Goal: Task Accomplishment & Management: Manage account settings

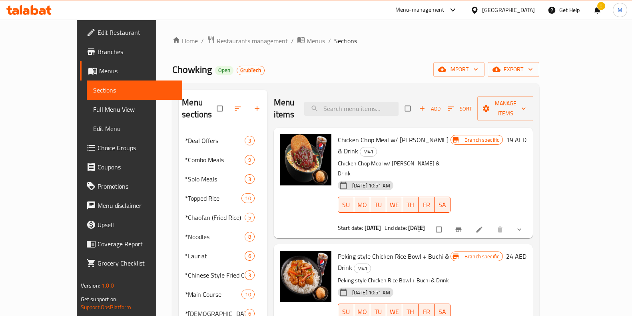
scroll to position [174, 0]
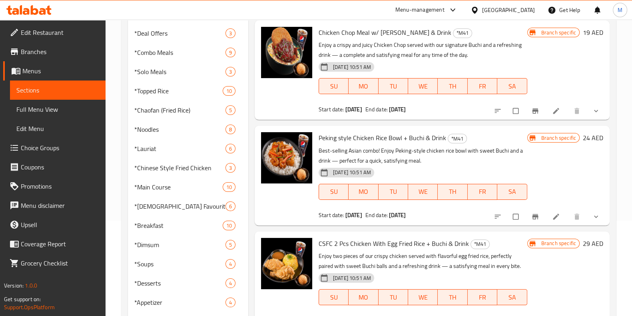
scroll to position [174, 0]
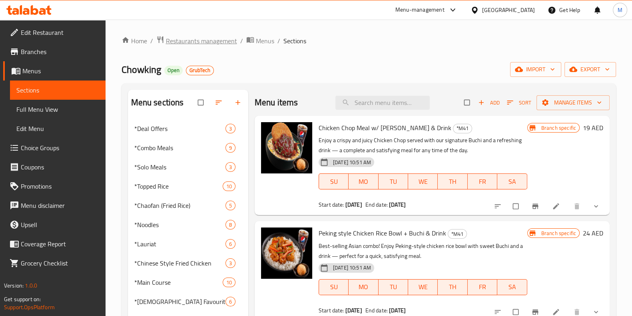
click at [219, 39] on span "Restaurants management" at bounding box center [201, 41] width 71 height 10
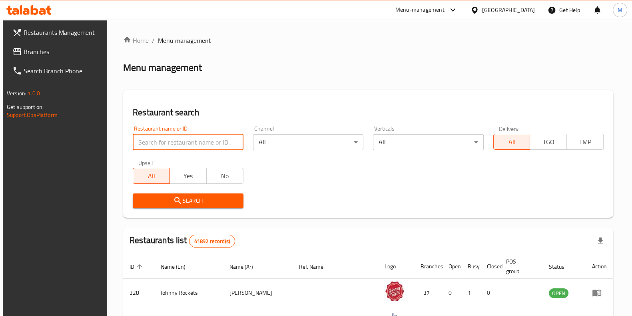
click at [190, 138] on input "search" at bounding box center [188, 142] width 110 height 16
type input "chowking"
click button "Search" at bounding box center [188, 200] width 110 height 15
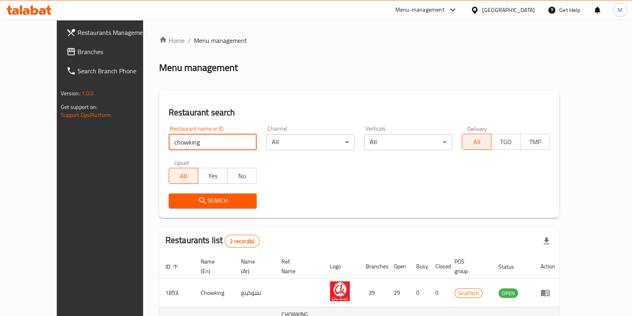
scroll to position [54, 0]
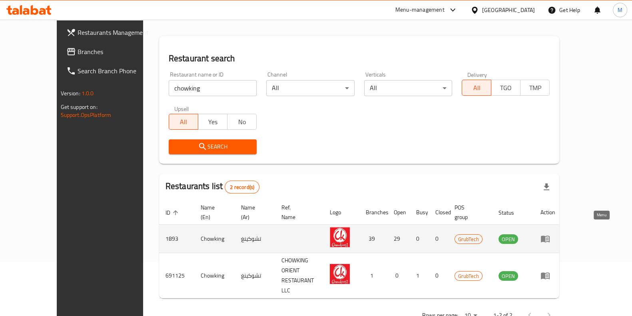
click at [549, 237] on icon "enhanced table" at bounding box center [547, 238] width 3 height 3
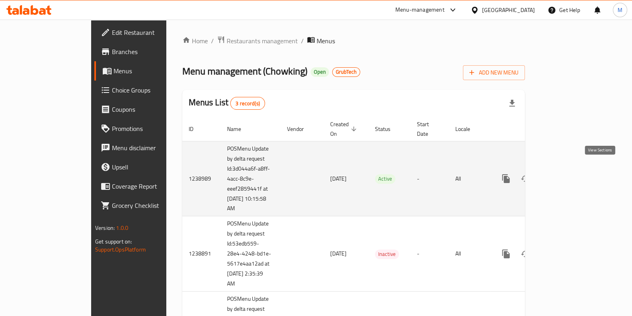
click at [569, 174] on icon "enhanced table" at bounding box center [564, 179] width 10 height 10
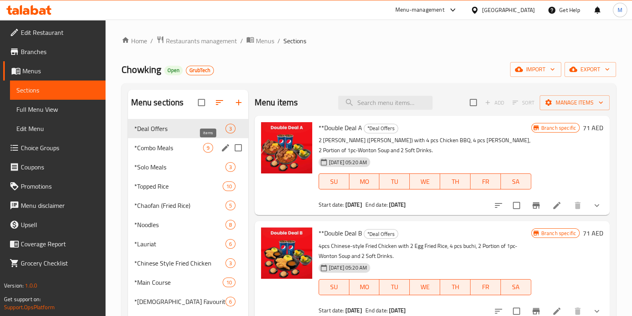
scroll to position [174, 0]
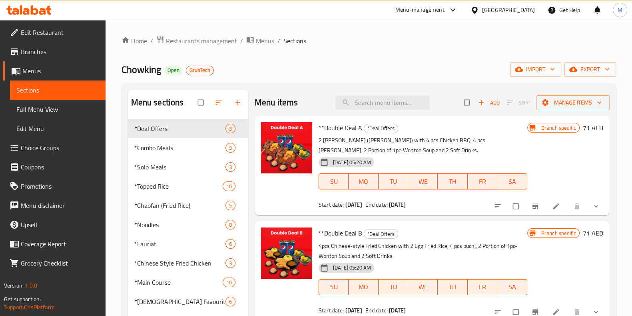
scroll to position [174, 0]
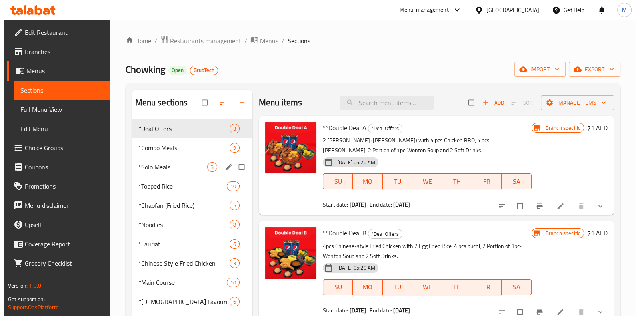
scroll to position [174, 0]
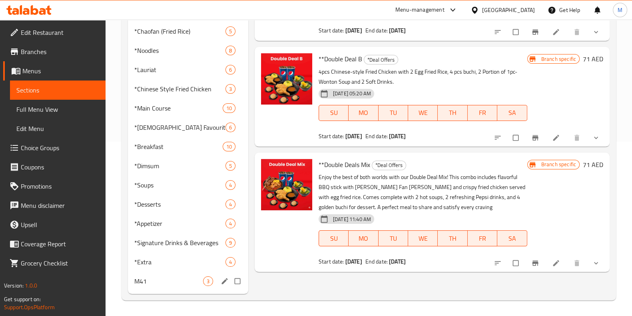
click at [174, 287] on div "M41 3" at bounding box center [188, 280] width 120 height 19
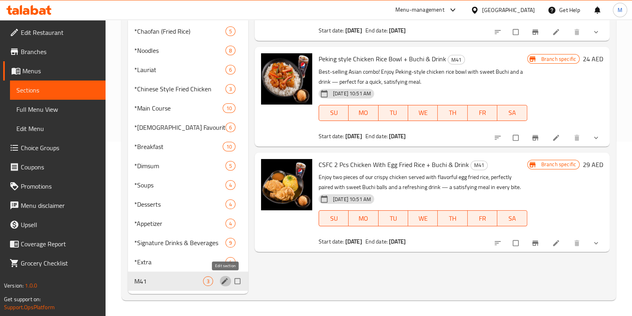
click at [226, 278] on icon "edit" at bounding box center [225, 281] width 8 height 8
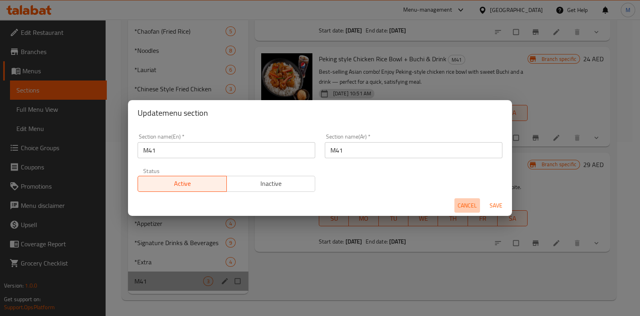
click at [460, 205] on span "Cancel" at bounding box center [467, 205] width 19 height 10
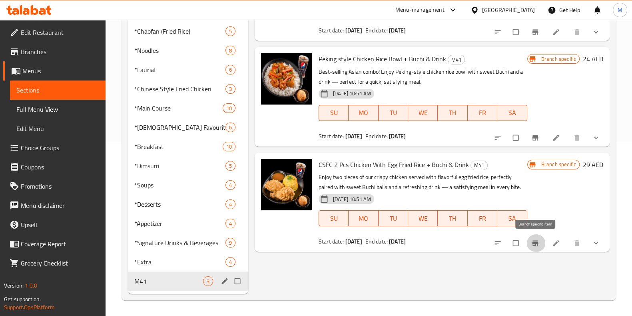
click at [534, 245] on icon "Branch-specific-item" at bounding box center [536, 243] width 8 height 8
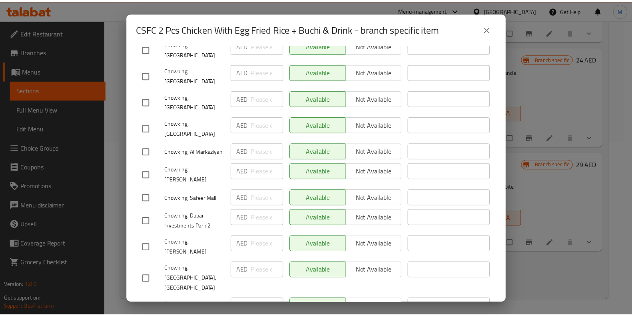
scroll to position [801, 0]
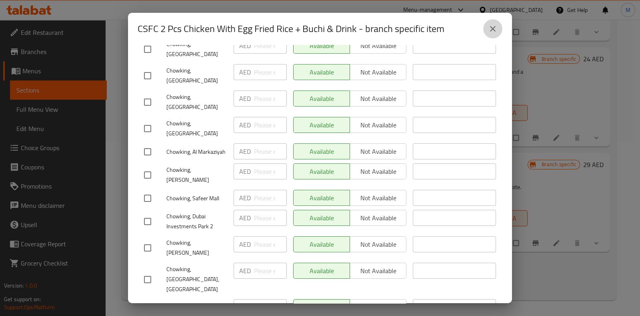
click at [500, 33] on button "close" at bounding box center [492, 28] width 19 height 19
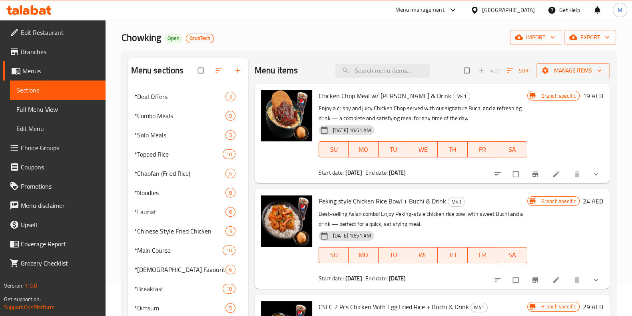
scroll to position [0, 0]
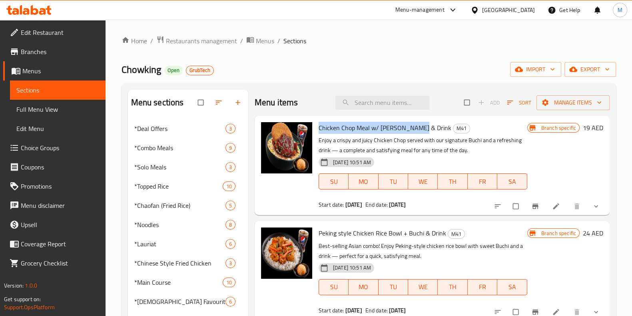
drag, startPoint x: 316, startPoint y: 126, endPoint x: 416, endPoint y: 127, distance: 99.6
click at [416, 127] on div "Chicken Chop Meal w/ Buchi & Drink M41 Enjoy a crispy and juicy Chicken Chop se…" at bounding box center [423, 165] width 215 height 93
copy span "Chicken Chop Meal w/ [PERSON_NAME] & Drink"
click at [583, 127] on div "Branch specific 19 AED" at bounding box center [566, 127] width 76 height 11
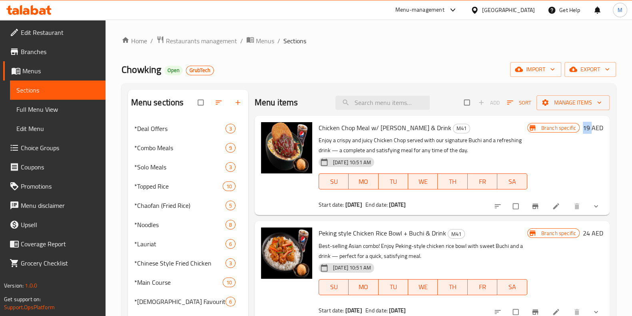
copy h6 "19"
drag, startPoint x: 330, startPoint y: 232, endPoint x: 445, endPoint y: 224, distance: 115.1
click at [445, 224] on div "Peking style Chicken Rice Bowl + Buchi & Drink M41 Best-selling Asian combo! En…" at bounding box center [423, 270] width 215 height 93
copy h6 "Peking style Chicken Rice Bowl + Buchi & Drink"
click at [586, 234] on h6 "24 AED" at bounding box center [593, 232] width 20 height 11
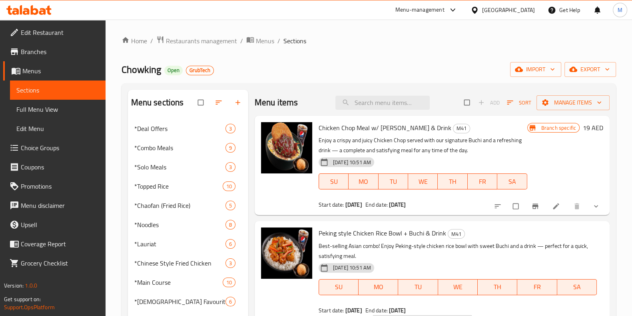
click at [586, 234] on h6 "Peking style Chicken Rice Bowl + Buchi & Drink M41" at bounding box center [458, 232] width 278 height 11
click at [580, 241] on p "Best-selling Asian combo! Enjoy Peking-style chicken rice bowl with sweet Buchi…" at bounding box center [458, 251] width 278 height 20
click at [568, 232] on h6 "Peking style Chicken Rice Bowl + Buchi & Drink M41" at bounding box center [458, 232] width 278 height 11
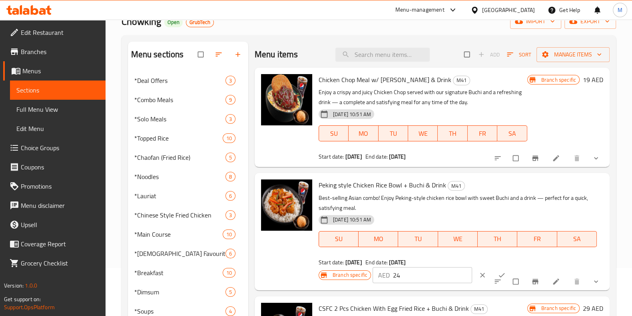
scroll to position [150, 0]
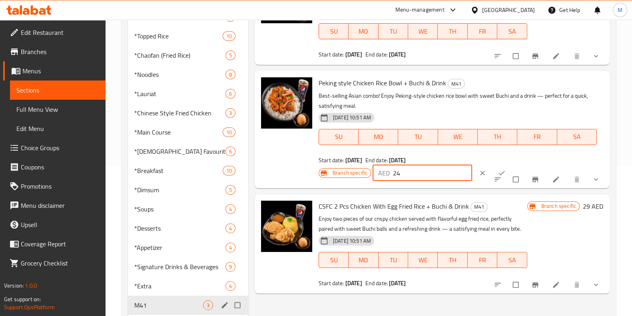
drag, startPoint x: 413, startPoint y: 176, endPoint x: 383, endPoint y: 175, distance: 30.0
click at [383, 175] on div "AED 24 ​" at bounding box center [423, 173] width 100 height 16
click at [616, 154] on div "Menu sections *Deal Offers 3 *Combo Meals 9 *Solo Meals 3 *Topped Rice 10 *Chao…" at bounding box center [369, 128] width 495 height 391
click at [587, 206] on h6 "29 AED" at bounding box center [593, 205] width 20 height 11
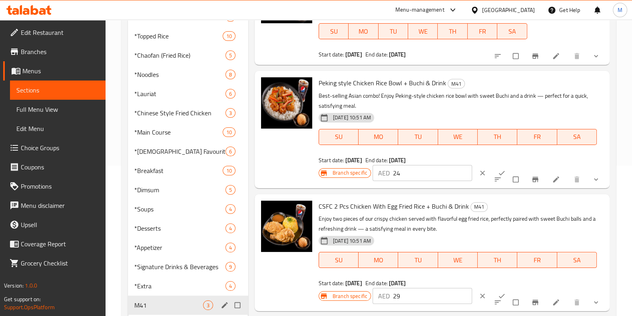
click at [587, 206] on h6 "CSFC 2 Pcs Chicken With Egg Fried Rice + Buchi & Drink M41" at bounding box center [458, 205] width 278 height 11
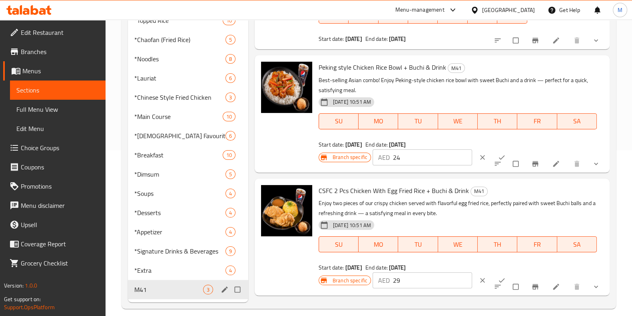
scroll to position [174, 0]
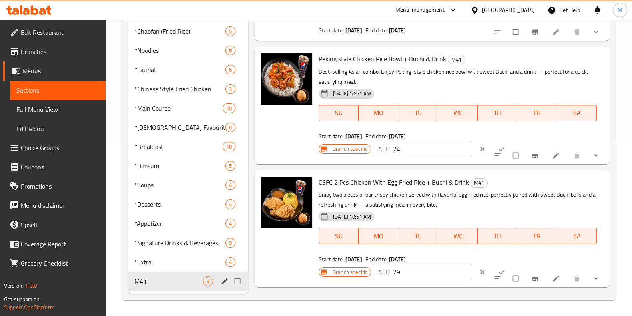
click at [409, 274] on input "29" at bounding box center [432, 272] width 79 height 16
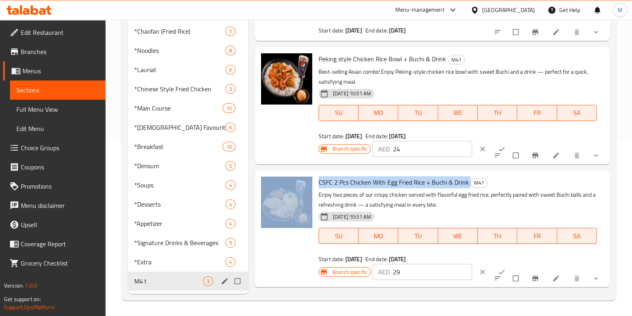
drag, startPoint x: 317, startPoint y: 181, endPoint x: 470, endPoint y: 171, distance: 153.5
click at [470, 171] on div "CSFC 2 Pcs Chicken With Egg Fried Rice + Buchi & Drink M41 Enjoy two pieces of …" at bounding box center [432, 228] width 355 height 117
copy div "CSFC 2 Pcs Chicken With Egg Fried Rice + Buchi & Drink"
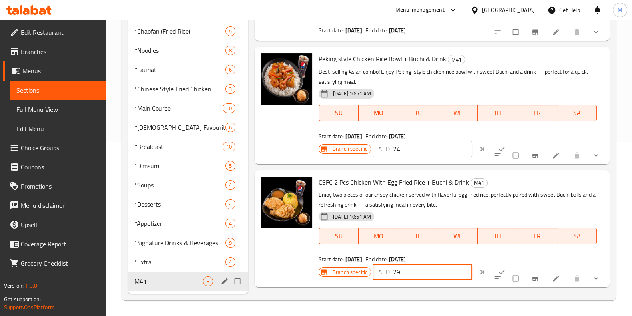
drag, startPoint x: 408, startPoint y: 274, endPoint x: 387, endPoint y: 272, distance: 21.7
click at [387, 272] on div "AED 29 ​" at bounding box center [423, 272] width 100 height 16
